Goal: Task Accomplishment & Management: Complete application form

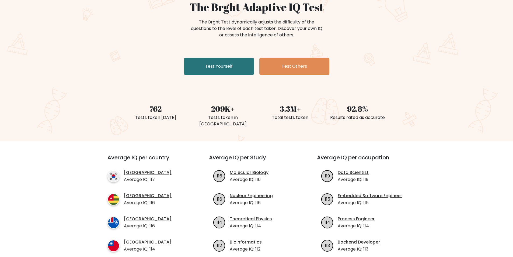
scroll to position [162, 0]
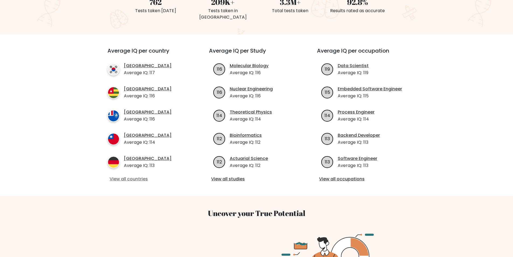
click at [131, 176] on link "View all countries" at bounding box center [149, 179] width 78 height 6
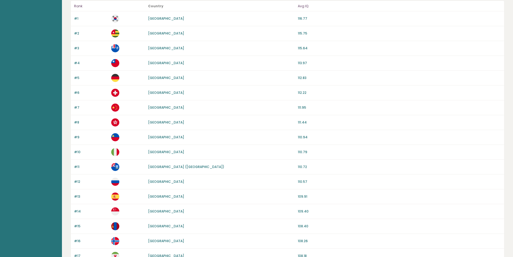
scroll to position [54, 0]
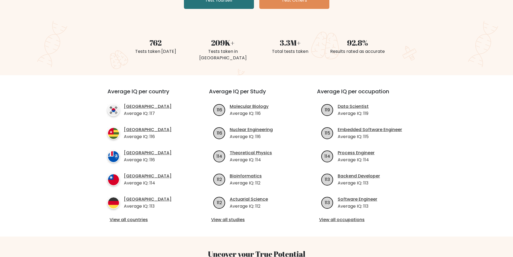
scroll to position [81, 0]
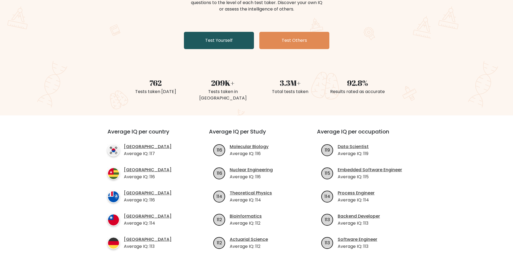
click at [219, 45] on link "Test Yourself" at bounding box center [219, 40] width 70 height 17
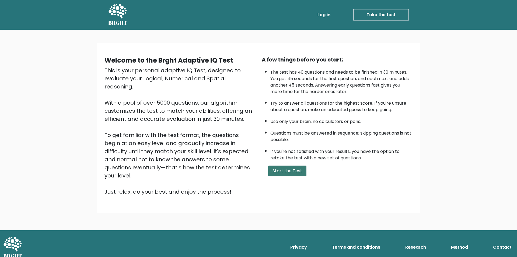
click at [276, 170] on button "Start the Test" at bounding box center [287, 170] width 38 height 11
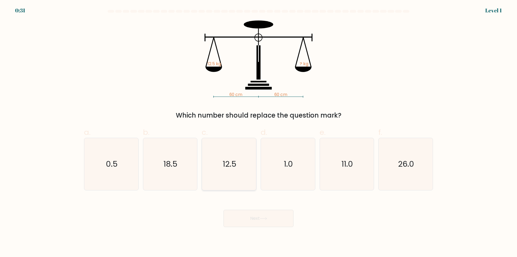
click at [248, 167] on icon "12.5" at bounding box center [229, 164] width 52 height 52
click at [259, 132] on input "c. 12.5" at bounding box center [259, 131] width 0 height 4
radio input "true"
click at [251, 220] on button "Next" at bounding box center [259, 218] width 70 height 17
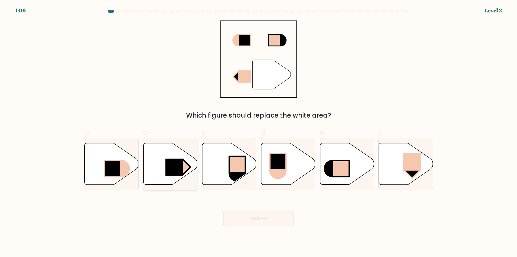
click at [173, 172] on rect at bounding box center [174, 166] width 18 height 17
click at [259, 132] on input "b." at bounding box center [259, 131] width 0 height 4
radio input "true"
click at [245, 215] on button "Next" at bounding box center [259, 218] width 70 height 17
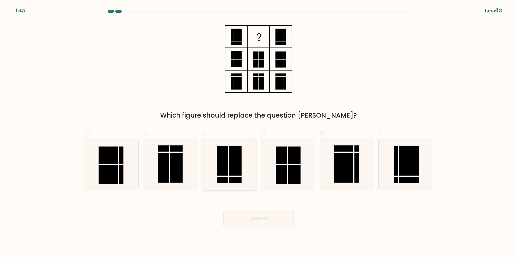
click at [237, 178] on rect at bounding box center [229, 164] width 25 height 37
click at [259, 132] on input "c." at bounding box center [259, 131] width 0 height 4
radio input "true"
click at [250, 221] on button "Next" at bounding box center [259, 218] width 70 height 17
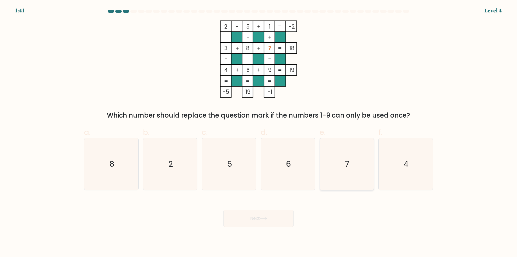
click at [344, 178] on icon "7" at bounding box center [347, 164] width 52 height 52
click at [259, 132] on input "e. 7" at bounding box center [259, 131] width 0 height 4
radio input "true"
click at [267, 218] on icon at bounding box center [263, 218] width 7 height 3
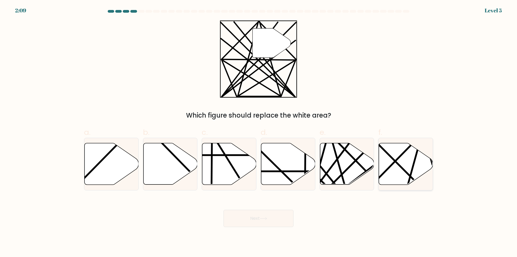
click at [403, 163] on icon at bounding box center [406, 163] width 54 height 41
click at [259, 132] on input "f." at bounding box center [259, 131] width 0 height 4
radio input "true"
click at [303, 163] on icon at bounding box center [288, 163] width 54 height 41
click at [259, 132] on input "d." at bounding box center [259, 131] width 0 height 4
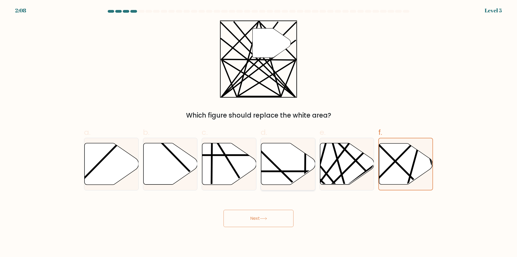
radio input "true"
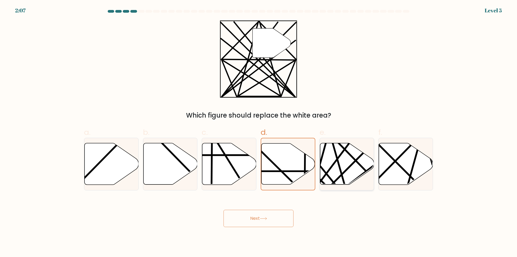
click at [341, 159] on icon at bounding box center [347, 163] width 54 height 41
click at [259, 132] on input "e." at bounding box center [259, 131] width 0 height 4
radio input "true"
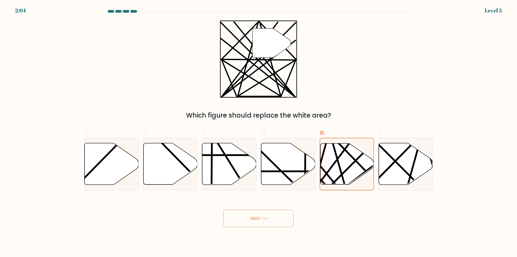
click at [268, 216] on button "Next" at bounding box center [259, 218] width 70 height 17
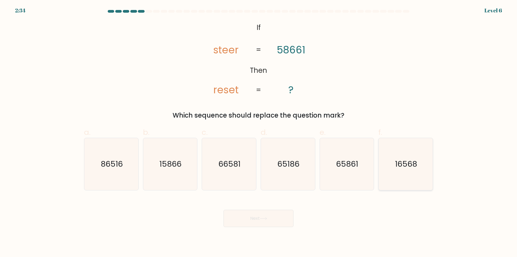
click at [386, 158] on icon "16568" at bounding box center [406, 164] width 52 height 52
click at [259, 132] on input "f. 16568" at bounding box center [259, 131] width 0 height 4
radio input "true"
click at [270, 211] on button "Next" at bounding box center [259, 218] width 70 height 17
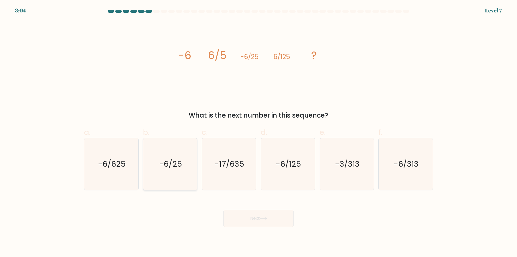
click at [178, 171] on icon "-6/25" at bounding box center [170, 164] width 52 height 52
click at [259, 132] on input "b. -6/25" at bounding box center [259, 131] width 0 height 4
radio input "true"
click at [245, 217] on button "Next" at bounding box center [259, 218] width 70 height 17
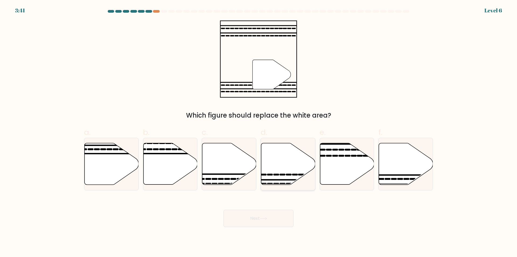
click at [276, 157] on icon at bounding box center [288, 163] width 54 height 41
click at [259, 132] on input "d." at bounding box center [259, 131] width 0 height 4
radio input "true"
click at [395, 166] on icon at bounding box center [406, 163] width 54 height 41
click at [259, 132] on input "f." at bounding box center [259, 131] width 0 height 4
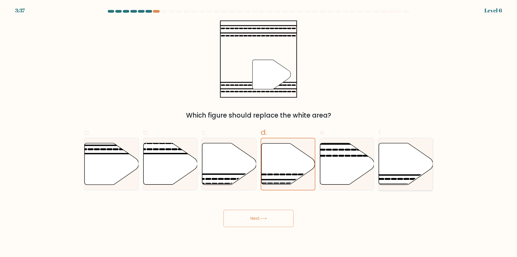
radio input "true"
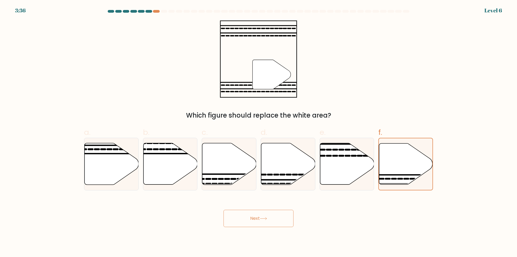
click at [254, 214] on button "Next" at bounding box center [259, 218] width 70 height 17
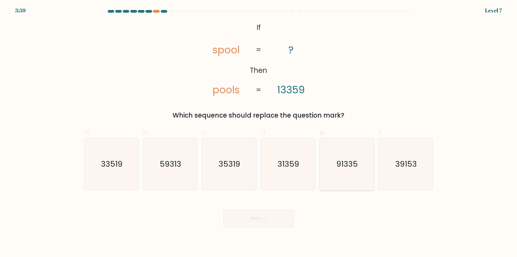
click at [340, 150] on icon "91335" at bounding box center [347, 164] width 52 height 52
click at [259, 132] on input "e. 91335" at bounding box center [259, 131] width 0 height 4
radio input "true"
click at [280, 215] on button "Next" at bounding box center [259, 218] width 70 height 17
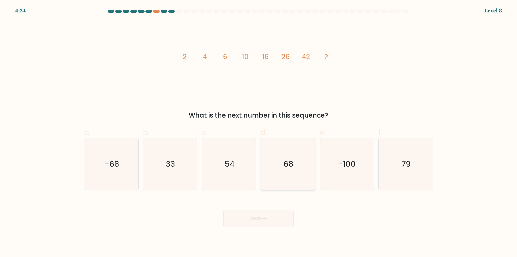
click at [281, 168] on icon "68" at bounding box center [288, 164] width 52 height 52
click at [259, 132] on input "d. 68" at bounding box center [259, 131] width 0 height 4
radio input "true"
drag, startPoint x: 263, startPoint y: 227, endPoint x: 262, endPoint y: 223, distance: 4.2
click at [262, 226] on body "4:23 Level 8" at bounding box center [258, 128] width 517 height 257
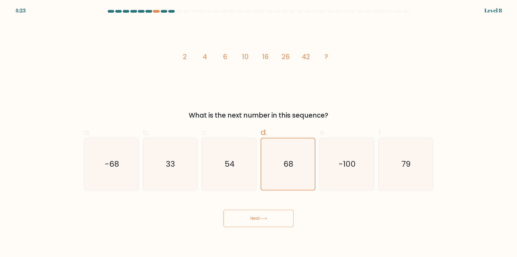
click at [262, 220] on icon at bounding box center [263, 218] width 7 height 3
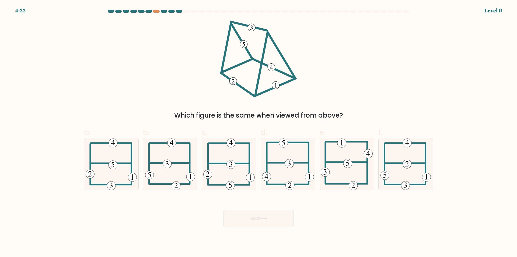
click at [263, 217] on icon at bounding box center [263, 218] width 7 height 3
click at [179, 169] on icon at bounding box center [170, 164] width 50 height 52
click at [259, 132] on input "b." at bounding box center [259, 131] width 0 height 4
radio input "true"
click at [248, 219] on button "Next" at bounding box center [259, 218] width 70 height 17
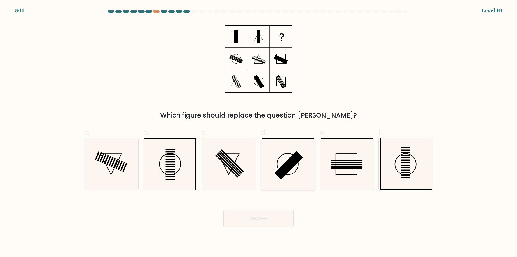
click at [284, 168] on rect at bounding box center [288, 165] width 29 height 29
click at [259, 132] on input "d." at bounding box center [259, 131] width 0 height 4
radio input "true"
click at [181, 178] on icon at bounding box center [170, 164] width 52 height 52
click at [259, 132] on input "b." at bounding box center [259, 131] width 0 height 4
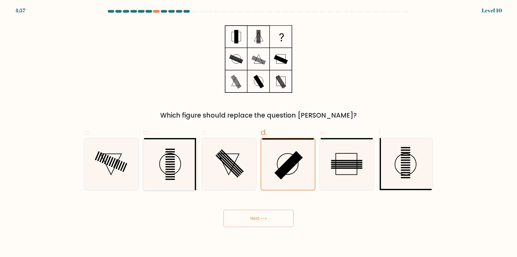
radio input "true"
click at [256, 221] on button "Next" at bounding box center [259, 218] width 70 height 17
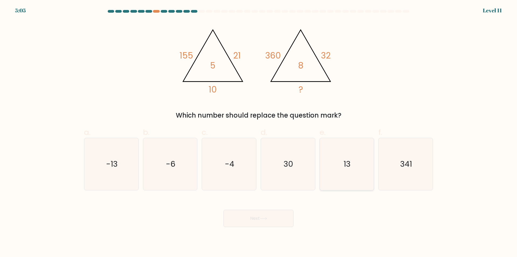
click at [352, 171] on icon "13" at bounding box center [347, 164] width 52 height 52
click at [259, 132] on input "e. 13" at bounding box center [259, 131] width 0 height 4
radio input "true"
click at [271, 219] on button "Next" at bounding box center [259, 218] width 70 height 17
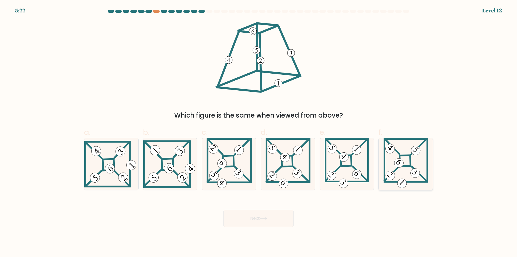
click at [409, 173] on icon at bounding box center [406, 164] width 45 height 52
click at [259, 132] on input "f." at bounding box center [259, 131] width 0 height 4
radio input "true"
click at [277, 226] on button "Next" at bounding box center [259, 218] width 70 height 17
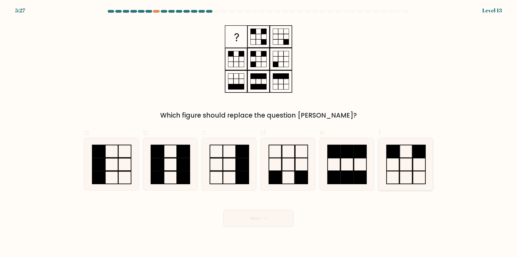
click at [397, 169] on icon at bounding box center [406, 164] width 52 height 52
click at [259, 132] on input "f." at bounding box center [259, 131] width 0 height 4
radio input "true"
click at [303, 169] on icon at bounding box center [288, 164] width 52 height 52
click at [259, 132] on input "d." at bounding box center [259, 131] width 0 height 4
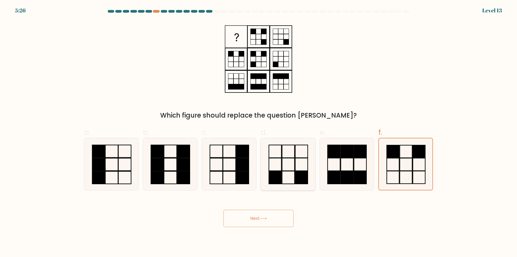
radio input "true"
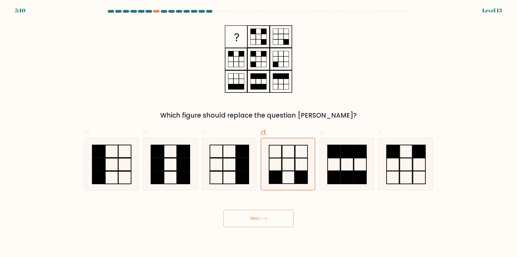
click at [255, 220] on button "Next" at bounding box center [259, 218] width 70 height 17
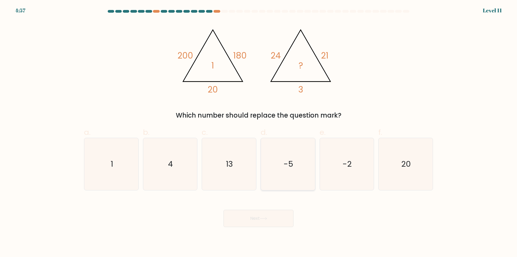
click at [286, 173] on icon "-5" at bounding box center [288, 164] width 52 height 52
click at [259, 132] on input "d. -5" at bounding box center [259, 131] width 0 height 4
radio input "true"
click at [259, 218] on button "Next" at bounding box center [259, 218] width 70 height 17
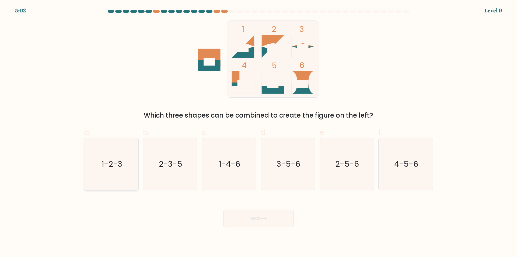
click at [109, 166] on text "1-2-3" at bounding box center [112, 164] width 21 height 11
click at [259, 132] on input "a. 1-2-3" at bounding box center [259, 131] width 0 height 4
radio input "true"
click at [252, 219] on button "Next" at bounding box center [259, 218] width 70 height 17
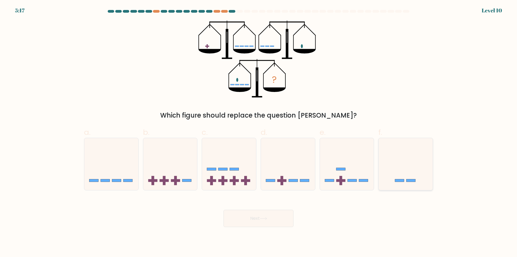
click at [398, 189] on div at bounding box center [406, 164] width 55 height 53
click at [259, 132] on input "f." at bounding box center [259, 131] width 0 height 4
radio input "true"
click at [288, 164] on icon at bounding box center [288, 164] width 54 height 45
click at [259, 132] on input "d." at bounding box center [259, 131] width 0 height 4
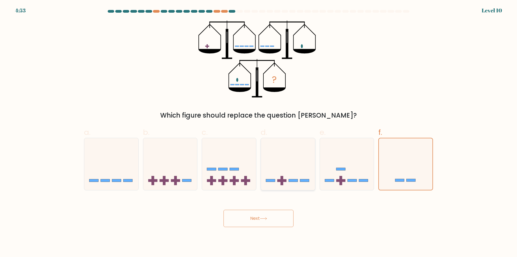
radio input "true"
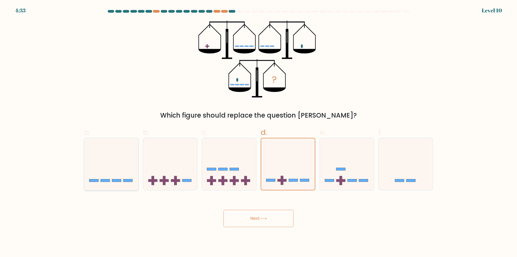
click at [124, 176] on icon at bounding box center [111, 164] width 54 height 45
click at [259, 132] on input "a." at bounding box center [259, 131] width 0 height 4
radio input "true"
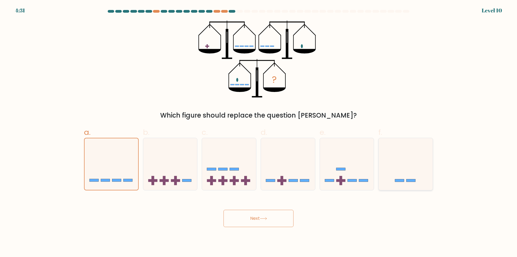
click at [401, 164] on icon at bounding box center [406, 164] width 54 height 45
click at [259, 132] on input "f." at bounding box center [259, 131] width 0 height 4
radio input "true"
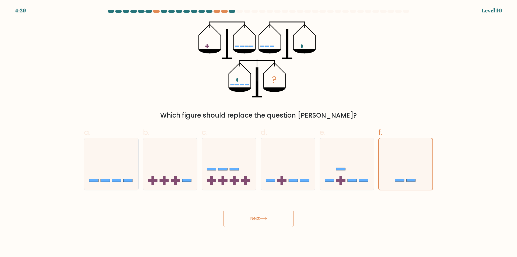
click at [261, 220] on button "Next" at bounding box center [259, 218] width 70 height 17
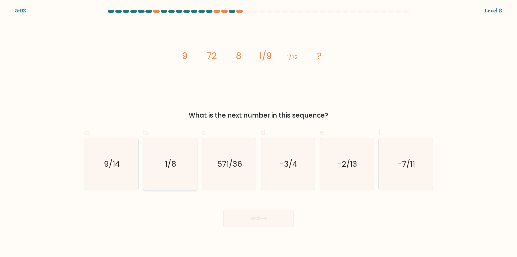
click at [176, 162] on text "1/8" at bounding box center [170, 164] width 11 height 11
click at [259, 132] on input "b. 1/8" at bounding box center [259, 131] width 0 height 4
radio input "true"
click at [266, 214] on button "Next" at bounding box center [259, 218] width 70 height 17
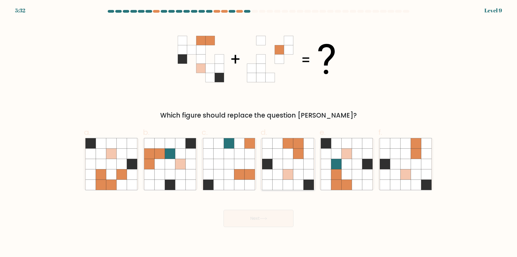
click at [280, 157] on icon at bounding box center [278, 153] width 10 height 10
click at [259, 132] on input "d." at bounding box center [259, 131] width 0 height 4
radio input "true"
click at [266, 221] on button "Next" at bounding box center [259, 218] width 70 height 17
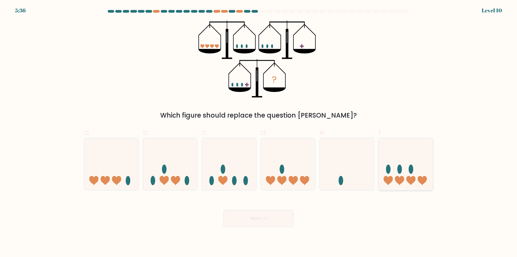
click at [412, 170] on ellipse at bounding box center [411, 168] width 5 height 9
click at [259, 132] on input "f." at bounding box center [259, 131] width 0 height 4
radio input "true"
click at [272, 217] on button "Next" at bounding box center [259, 218] width 70 height 17
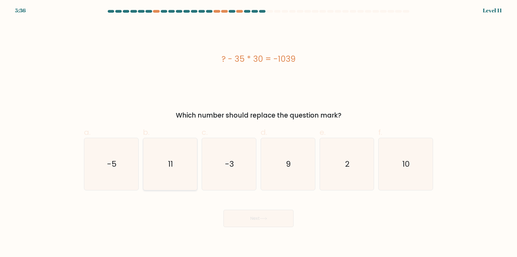
click at [168, 169] on icon "11" at bounding box center [170, 164] width 52 height 52
click at [259, 132] on input "b. 11" at bounding box center [259, 131] width 0 height 4
radio input "true"
click at [242, 221] on button "Next" at bounding box center [259, 218] width 70 height 17
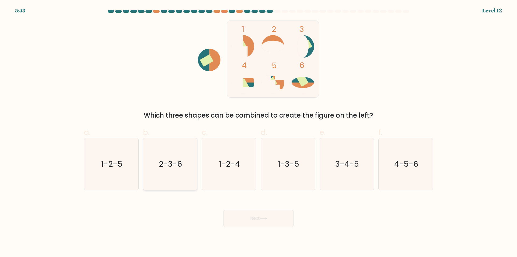
click at [175, 186] on icon "2-3-6" at bounding box center [170, 164] width 52 height 52
click at [259, 132] on input "b. 2-3-6" at bounding box center [259, 131] width 0 height 4
radio input "true"
click at [254, 215] on button "Next" at bounding box center [259, 218] width 70 height 17
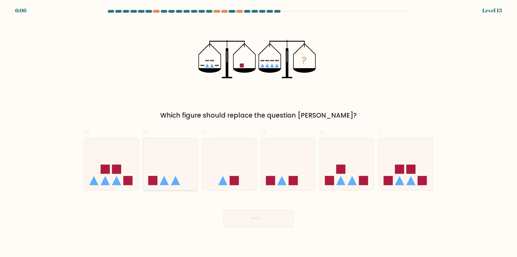
click at [178, 168] on icon at bounding box center [170, 164] width 54 height 45
click at [259, 132] on input "b." at bounding box center [259, 131] width 0 height 4
radio input "true"
click at [249, 168] on icon at bounding box center [229, 164] width 54 height 45
click at [259, 132] on input "c." at bounding box center [259, 131] width 0 height 4
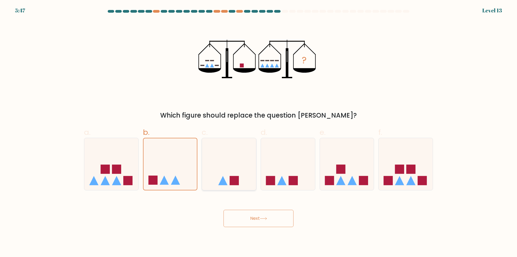
radio input "true"
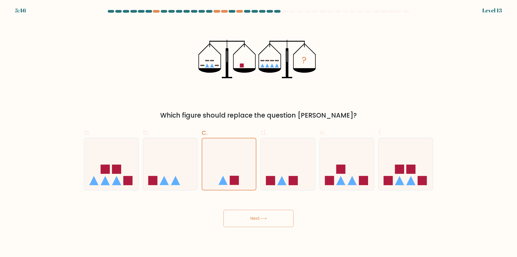
click at [253, 216] on button "Next" at bounding box center [259, 218] width 70 height 17
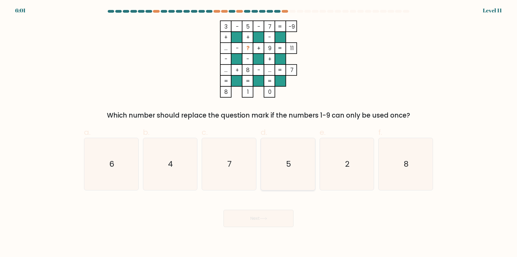
click at [284, 175] on icon "5" at bounding box center [288, 164] width 52 height 52
click at [259, 132] on input "d. 5" at bounding box center [259, 131] width 0 height 4
radio input "true"
click at [332, 161] on icon "2" at bounding box center [347, 164] width 52 height 52
click at [259, 132] on input "e. 2" at bounding box center [259, 131] width 0 height 4
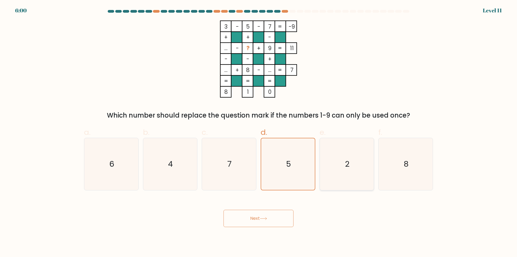
radio input "true"
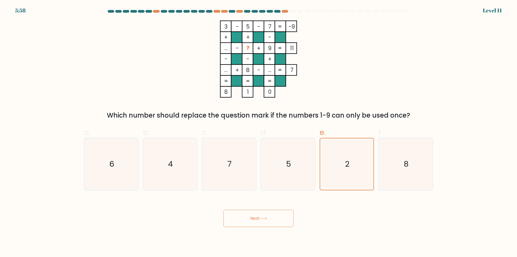
click at [261, 217] on button "Next" at bounding box center [259, 218] width 70 height 17
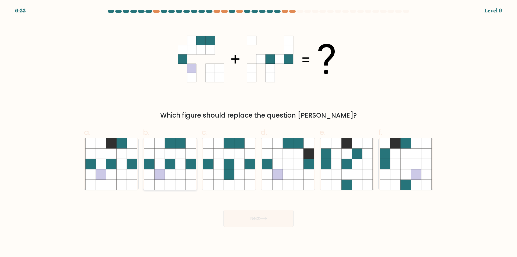
click at [181, 169] on icon at bounding box center [180, 164] width 10 height 10
click at [259, 132] on input "b." at bounding box center [259, 131] width 0 height 4
radio input "true"
click at [248, 219] on button "Next" at bounding box center [259, 218] width 70 height 17
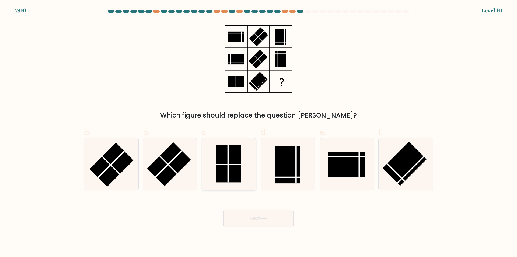
click at [223, 165] on rect at bounding box center [228, 163] width 25 height 37
click at [259, 132] on input "c." at bounding box center [259, 131] width 0 height 4
radio input "true"
click at [262, 219] on icon at bounding box center [263, 218] width 6 height 2
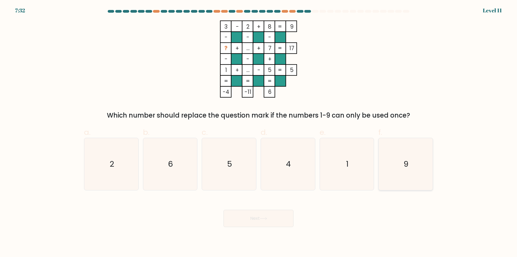
click at [411, 154] on icon "9" at bounding box center [406, 164] width 52 height 52
click at [259, 132] on input "f. 9" at bounding box center [259, 131] width 0 height 4
radio input "true"
click at [241, 224] on button "Next" at bounding box center [259, 218] width 70 height 17
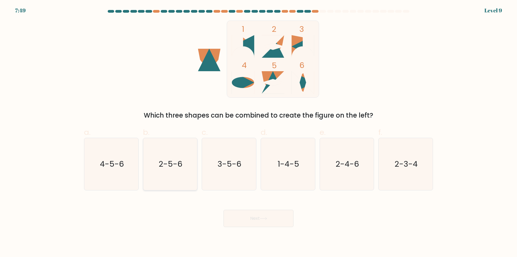
click at [171, 175] on icon "2-5-6" at bounding box center [170, 164] width 52 height 52
click at [259, 132] on input "b. 2-5-6" at bounding box center [259, 131] width 0 height 4
radio input "true"
click at [260, 220] on button "Next" at bounding box center [259, 218] width 70 height 17
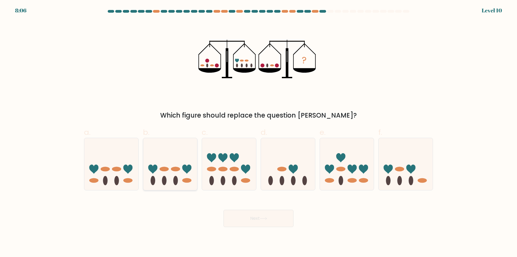
click at [167, 176] on icon at bounding box center [170, 164] width 54 height 45
click at [259, 132] on input "b." at bounding box center [259, 131] width 0 height 4
radio input "true"
click at [250, 218] on button "Next" at bounding box center [259, 218] width 70 height 17
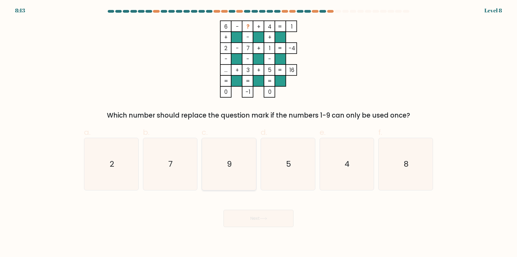
click at [220, 173] on icon "9" at bounding box center [229, 164] width 52 height 52
click at [259, 132] on input "c. 9" at bounding box center [259, 131] width 0 height 4
radio input "true"
click at [252, 217] on button "Next" at bounding box center [259, 218] width 70 height 17
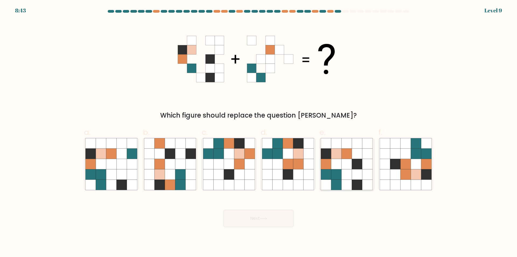
click at [332, 167] on icon at bounding box center [336, 164] width 10 height 10
click at [259, 132] on input "e." at bounding box center [259, 131] width 0 height 4
radio input "true"
click at [262, 219] on icon at bounding box center [263, 218] width 7 height 3
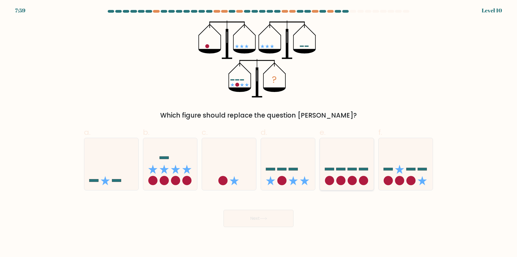
click at [338, 172] on icon at bounding box center [347, 164] width 54 height 45
click at [259, 132] on input "e." at bounding box center [259, 131] width 0 height 4
radio input "true"
click at [170, 169] on icon at bounding box center [170, 164] width 54 height 45
click at [259, 132] on input "b." at bounding box center [259, 131] width 0 height 4
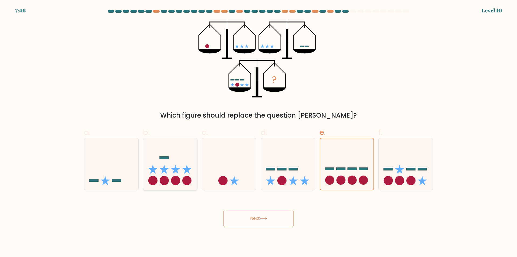
radio input "true"
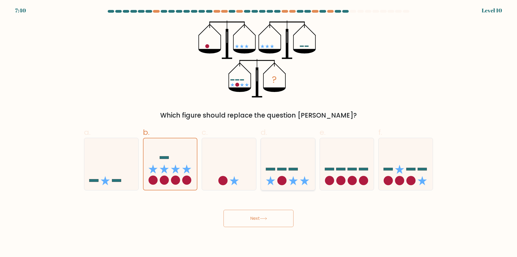
click at [302, 169] on icon at bounding box center [288, 164] width 54 height 45
click at [259, 132] on input "d." at bounding box center [259, 131] width 0 height 4
radio input "true"
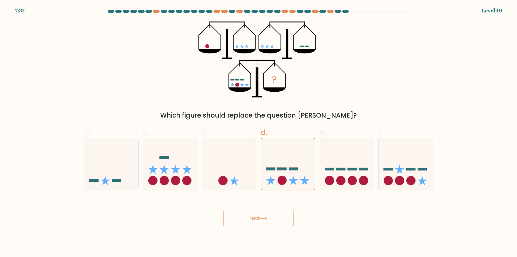
click at [250, 217] on button "Next" at bounding box center [259, 218] width 70 height 17
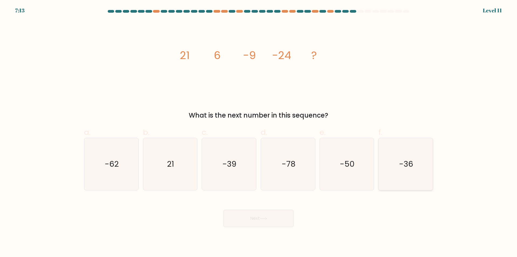
click at [392, 160] on icon "-36" at bounding box center [406, 164] width 52 height 52
click at [259, 132] on input "f. -36" at bounding box center [259, 131] width 0 height 4
radio input "true"
click at [226, 161] on text "-39" at bounding box center [230, 164] width 14 height 11
click at [259, 132] on input "c. -39" at bounding box center [259, 131] width 0 height 4
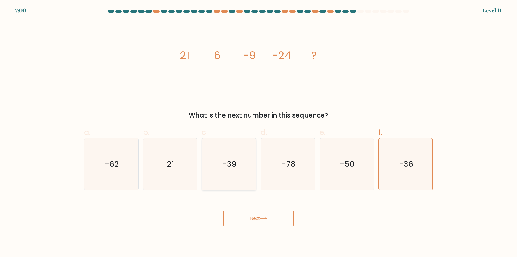
radio input "true"
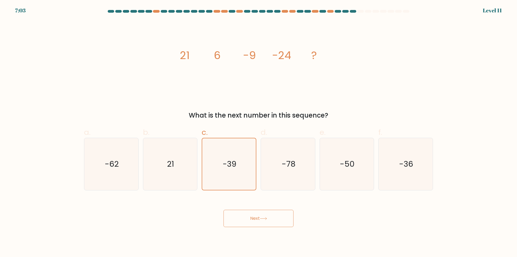
click at [254, 220] on button "Next" at bounding box center [259, 218] width 70 height 17
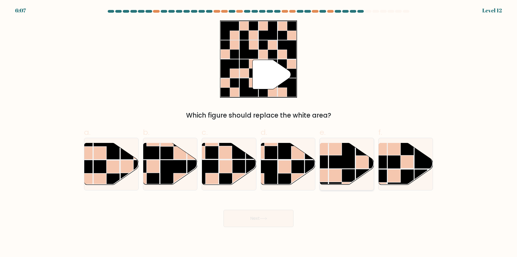
click at [339, 175] on rect at bounding box center [335, 175] width 13 height 13
click at [259, 132] on input "e." at bounding box center [259, 131] width 0 height 4
radio input "true"
click at [276, 219] on button "Next" at bounding box center [259, 218] width 70 height 17
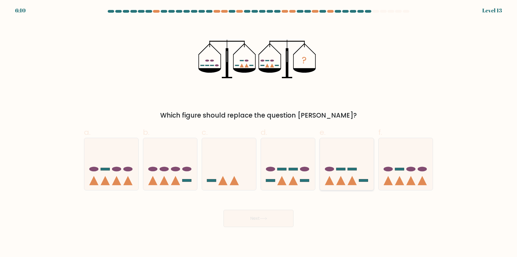
click at [333, 160] on icon at bounding box center [347, 164] width 54 height 45
click at [259, 132] on input "e." at bounding box center [259, 131] width 0 height 4
radio input "true"
click at [255, 217] on button "Next" at bounding box center [259, 218] width 70 height 17
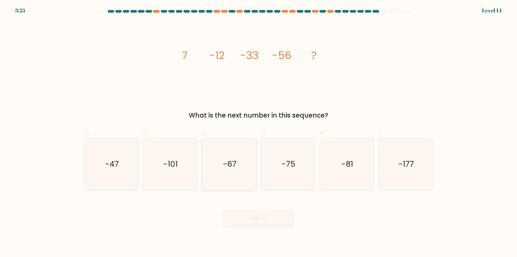
click at [231, 175] on icon "-67" at bounding box center [229, 164] width 52 height 52
click at [259, 132] on input "c. -67" at bounding box center [259, 131] width 0 height 4
radio input "true"
click at [346, 186] on icon "-81" at bounding box center [347, 164] width 52 height 52
click at [259, 132] on input "e. -81" at bounding box center [259, 131] width 0 height 4
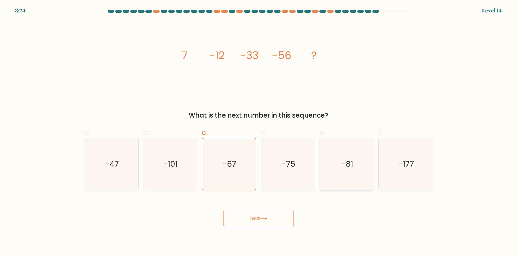
radio input "true"
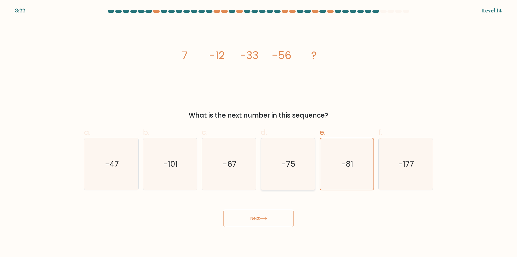
click at [293, 181] on icon "-75" at bounding box center [288, 164] width 52 height 52
click at [259, 132] on input "d. -75" at bounding box center [259, 131] width 0 height 4
radio input "true"
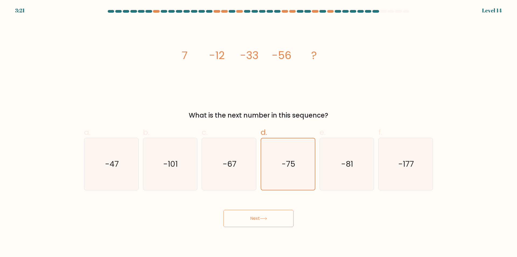
click at [270, 225] on button "Next" at bounding box center [259, 218] width 70 height 17
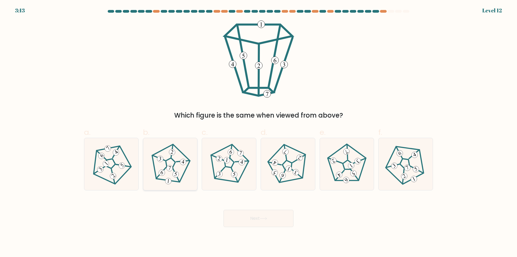
click at [175, 171] on 433 at bounding box center [175, 174] width 7 height 7
click at [259, 132] on input "b." at bounding box center [259, 131] width 0 height 4
radio input "true"
click at [263, 219] on icon at bounding box center [263, 218] width 6 height 2
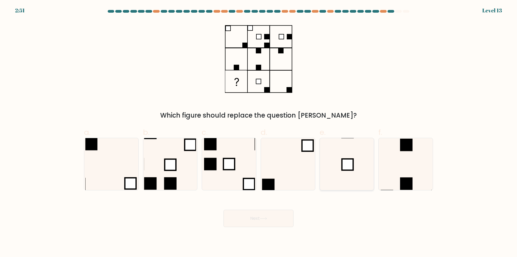
click at [352, 169] on rect at bounding box center [347, 164] width 11 height 11
click at [259, 132] on input "e." at bounding box center [259, 131] width 0 height 4
radio input "true"
click at [266, 217] on icon at bounding box center [263, 218] width 7 height 3
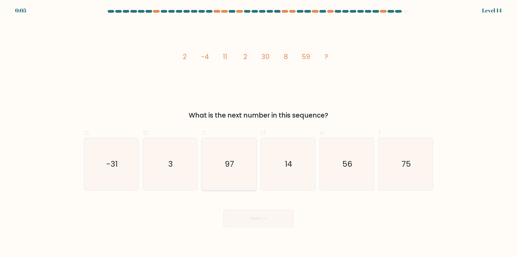
click at [228, 172] on icon "97" at bounding box center [229, 164] width 52 height 52
click at [259, 132] on input "c. 97" at bounding box center [259, 131] width 0 height 4
radio input "true"
click at [249, 217] on button "Next" at bounding box center [259, 218] width 70 height 17
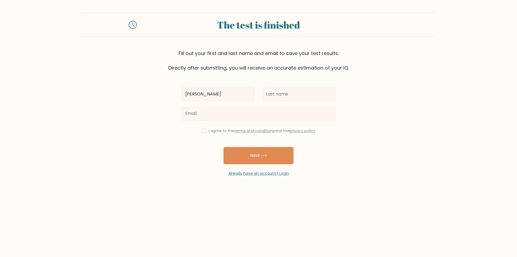
type input "[PERSON_NAME]"
click at [267, 94] on input "text" at bounding box center [299, 93] width 74 height 15
type input "Povadora"
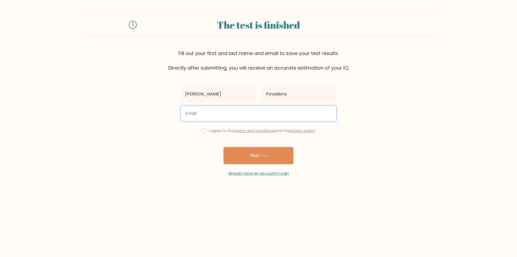
click at [285, 111] on input "email" at bounding box center [258, 113] width 155 height 15
type input "lawrencep.91103@gmail.com"
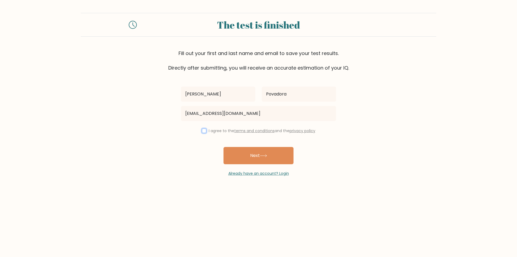
click at [203, 130] on input "checkbox" at bounding box center [204, 131] width 4 height 4
checkbox input "true"
click at [241, 158] on button "Next" at bounding box center [259, 155] width 70 height 17
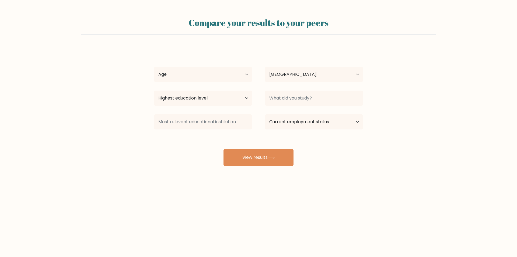
select select "PH"
click at [240, 68] on select "Age Under [DEMOGRAPHIC_DATA] [DEMOGRAPHIC_DATA] [DEMOGRAPHIC_DATA] [DEMOGRAPHIC…" at bounding box center [203, 74] width 98 height 15
select select "18_24"
click at [154, 67] on select "Age Under [DEMOGRAPHIC_DATA] [DEMOGRAPHIC_DATA] [DEMOGRAPHIC_DATA] [DEMOGRAPHIC…" at bounding box center [203, 74] width 98 height 15
click at [200, 101] on select "Highest education level No schooling Primary Lower Secondary Upper Secondary Oc…" at bounding box center [203, 98] width 98 height 15
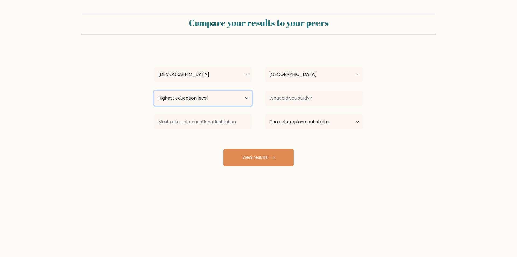
select select "bachelors_degree"
click at [154, 91] on select "Highest education level No schooling Primary Lower Secondary Upper Secondary Oc…" at bounding box center [203, 98] width 98 height 15
click at [324, 123] on select "Current employment status Employed Student Retired Other / prefer not to answer" at bounding box center [314, 121] width 98 height 15
select select "other"
click at [265, 114] on select "Current employment status Employed Student Retired Other / prefer not to answer" at bounding box center [314, 121] width 98 height 15
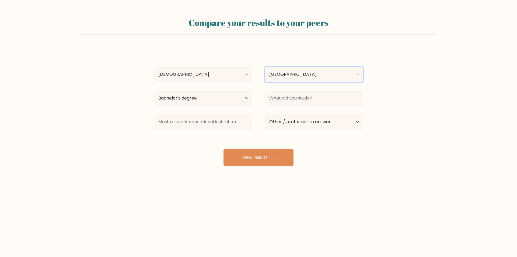
click at [303, 77] on select "Country Afghanistan Albania Algeria American Samoa Andorra Angola Anguilla Anta…" at bounding box center [314, 74] width 98 height 15
click at [306, 76] on select "Country Afghanistan Albania Algeria American Samoa Andorra Angola Anguilla Anta…" at bounding box center [314, 74] width 98 height 15
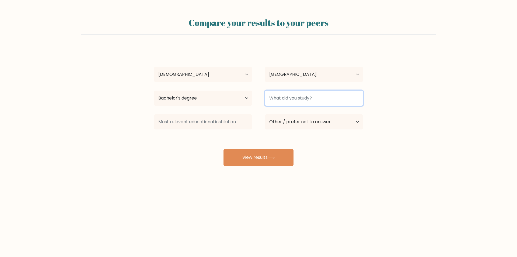
click at [310, 97] on input at bounding box center [314, 98] width 98 height 15
type input "A"
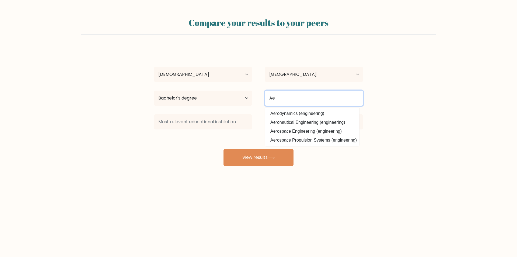
type input "A"
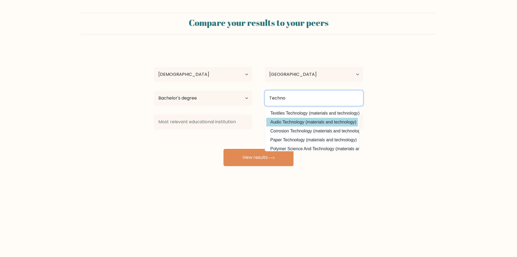
scroll to position [53, 0]
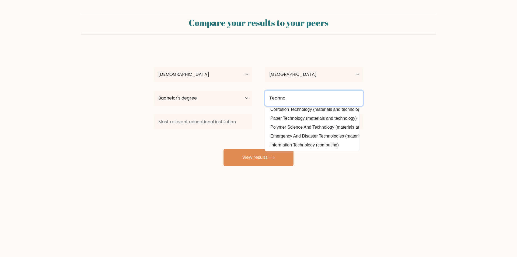
click at [322, 94] on input "Techno" at bounding box center [314, 98] width 98 height 15
type input "T"
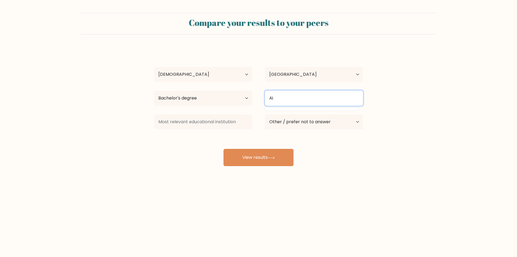
type input "A"
type input "M"
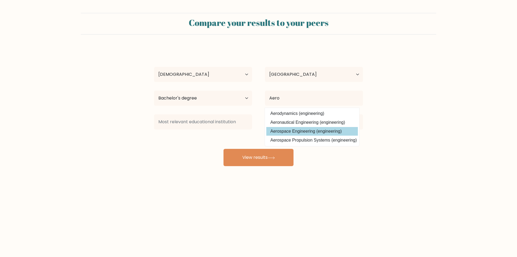
click at [300, 133] on option "Aerospace Engineering (engineering)" at bounding box center [312, 131] width 92 height 9
type input "Aerospace Engineering"
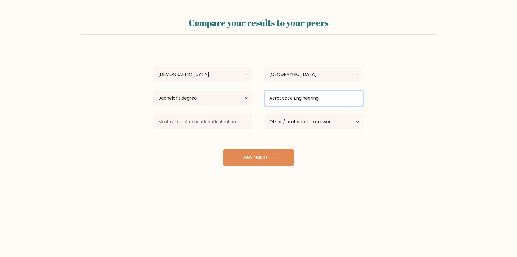
drag, startPoint x: 320, startPoint y: 97, endPoint x: 264, endPoint y: 93, distance: 56.7
click at [264, 93] on div "Aerospace Engineering" at bounding box center [314, 97] width 111 height 19
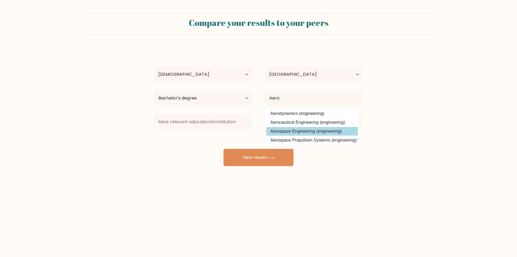
click at [293, 130] on option "Aerospace Engineering (engineering)" at bounding box center [312, 131] width 92 height 9
type input "Aerospace Engineering"
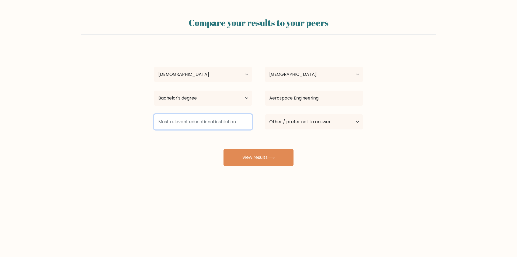
click at [217, 122] on input at bounding box center [203, 121] width 98 height 15
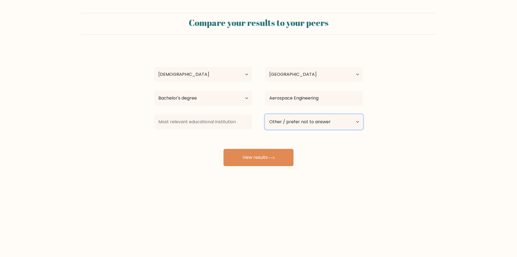
click at [349, 124] on select "Current employment status Employed Student Retired Other / prefer not to answer" at bounding box center [314, 121] width 98 height 15
click at [265, 114] on select "Current employment status Employed Student Retired Other / prefer not to answer" at bounding box center [314, 121] width 98 height 15
click at [245, 99] on select "Highest education level No schooling Primary Lower Secondary Upper Secondary Oc…" at bounding box center [203, 98] width 98 height 15
click at [224, 95] on select "Highest education level No schooling Primary Lower Secondary Upper Secondary Oc…" at bounding box center [203, 98] width 98 height 15
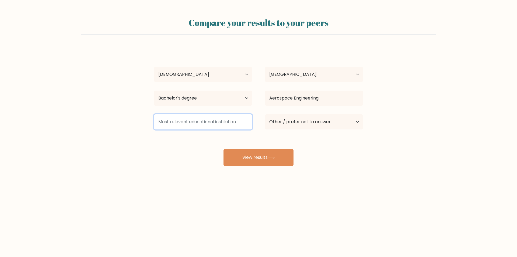
click at [189, 124] on input at bounding box center [203, 121] width 98 height 15
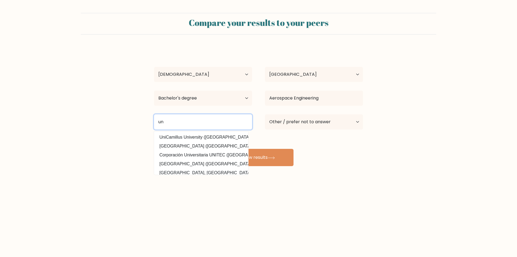
type input "u"
type input "Indiana Aerospace University"
click at [224, 149] on button "View results" at bounding box center [259, 157] width 70 height 17
click at [330, 157] on div "Kenth Lawrence Povadora Age Under 18 years old 18-24 years old 25-34 years old …" at bounding box center [259, 106] width 216 height 119
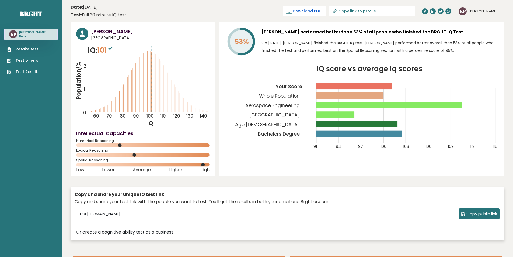
click at [321, 10] on span "Download PDF" at bounding box center [307, 11] width 28 height 6
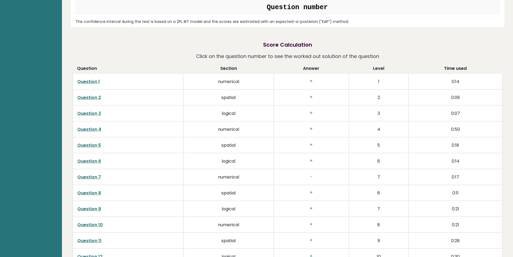
scroll to position [862, 0]
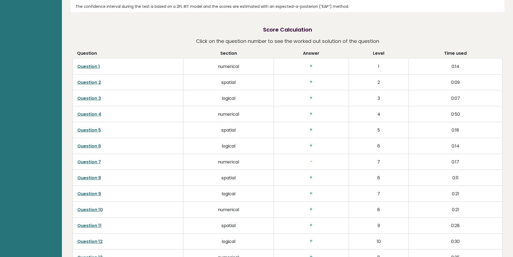
click at [86, 67] on link "Question 1" at bounding box center [88, 66] width 23 height 6
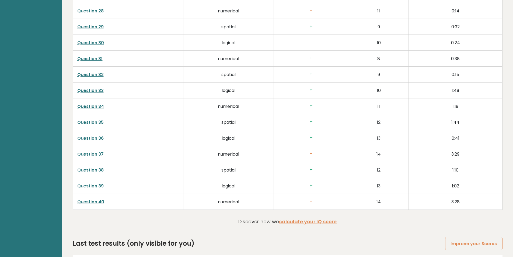
scroll to position [1347, 0]
click at [89, 153] on link "Question 37" at bounding box center [90, 154] width 26 height 6
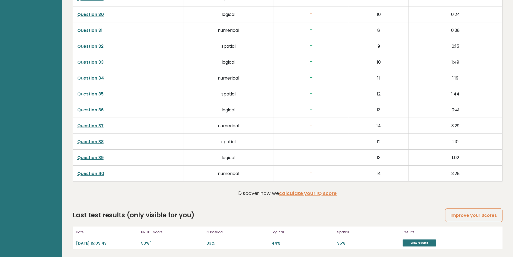
scroll to position [1376, 0]
click at [83, 157] on link "Question 39" at bounding box center [90, 157] width 26 height 6
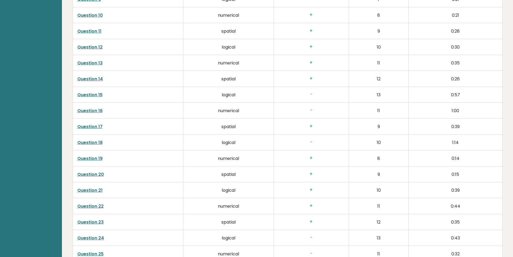
scroll to position [1025, 0]
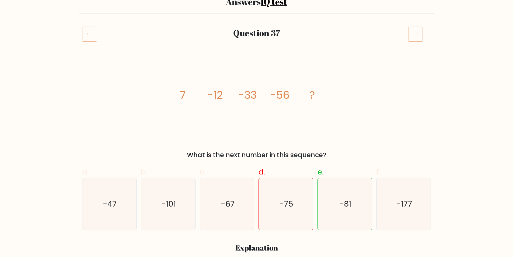
scroll to position [54, 0]
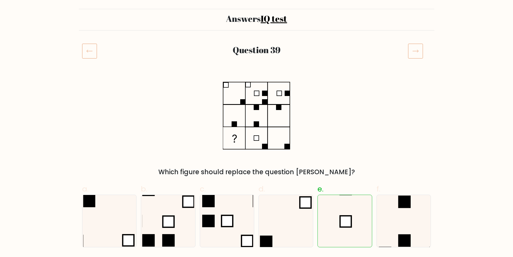
scroll to position [81, 0]
